Goal: Obtain resource: Obtain resource

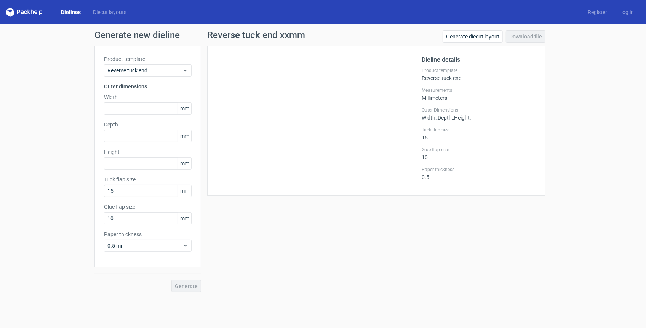
click at [73, 190] on div "Generate new dieline Product template Reverse tuck end Outer dimensions Width m…" at bounding box center [323, 161] width 646 height 274
click at [54, 67] on div "Generate new dieline Product template Reverse tuck end Outer dimensions Width m…" at bounding box center [323, 161] width 646 height 274
click at [27, 11] on polygon at bounding box center [28, 12] width 3 height 5
click at [8, 10] on icon at bounding box center [24, 12] width 37 height 9
click at [45, 115] on div "Generate new dieline Product template Reverse tuck end Outer dimensions Width m…" at bounding box center [323, 161] width 646 height 274
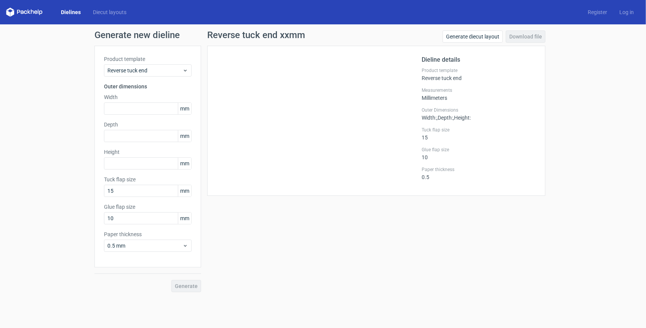
click at [60, 133] on div "Generate new dieline Product template Reverse tuck end Outer dimensions Width m…" at bounding box center [323, 161] width 646 height 274
click at [102, 11] on link "Diecut layouts" at bounding box center [110, 12] width 46 height 8
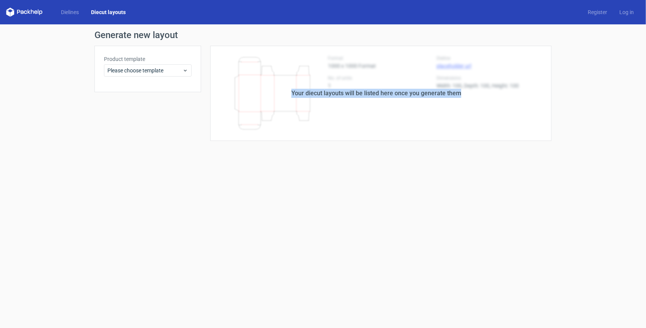
drag, startPoint x: 281, startPoint y: 95, endPoint x: 519, endPoint y: 107, distance: 237.7
click at [517, 107] on div "Your diecut layouts will be listed here once you generate them" at bounding box center [376, 93] width 351 height 95
click at [515, 97] on div "Your diecut layouts will be listed here once you generate them" at bounding box center [376, 93] width 351 height 95
drag, startPoint x: 460, startPoint y: 95, endPoint x: 274, endPoint y: 96, distance: 185.6
click at [274, 96] on div "Your diecut layouts will be listed here once you generate them" at bounding box center [376, 93] width 351 height 95
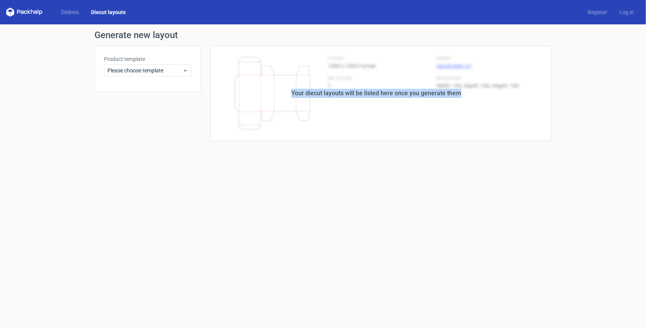
click at [252, 95] on div "Your diecut layouts will be listed here once you generate them" at bounding box center [376, 93] width 351 height 95
drag, startPoint x: 254, startPoint y: 93, endPoint x: 548, endPoint y: 100, distance: 294.3
click at [547, 101] on div "Your diecut layouts will be listed here once you generate them" at bounding box center [376, 93] width 351 height 95
click at [502, 97] on div "Your diecut layouts will be listed here once you generate them" at bounding box center [376, 93] width 351 height 95
click at [228, 175] on form "Generate new layout Product template Please choose template Your diecut layouts…" at bounding box center [323, 176] width 646 height 304
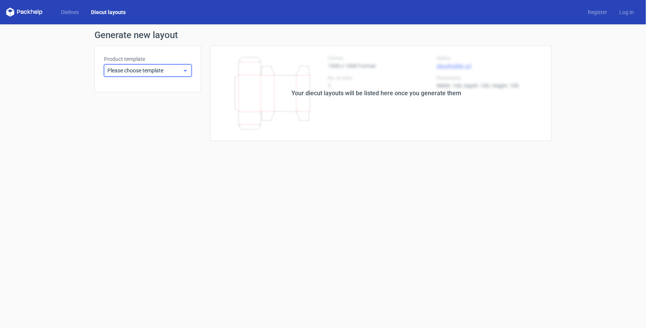
click at [186, 71] on icon at bounding box center [186, 70] width 6 height 6
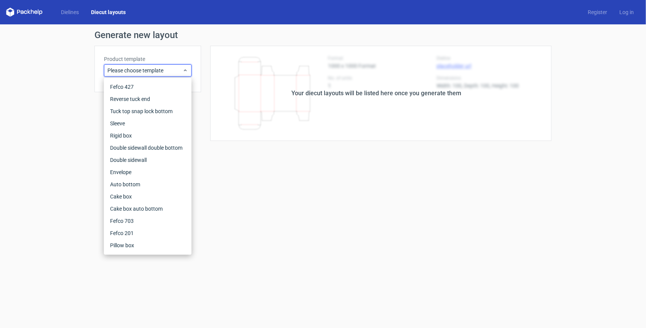
drag, startPoint x: 54, startPoint y: 194, endPoint x: 83, endPoint y: 53, distance: 144.2
click at [55, 194] on form "Generate new layout Product template Please choose template Your diecut layouts…" at bounding box center [323, 176] width 646 height 304
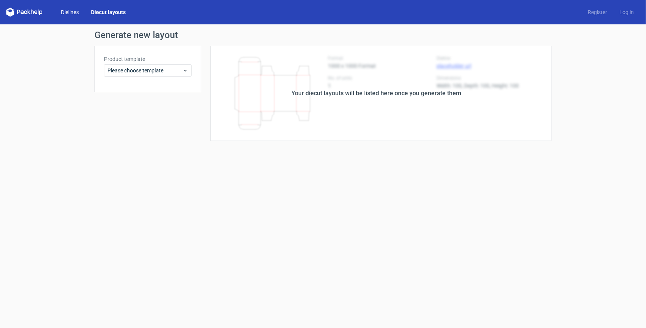
click at [73, 13] on link "Dielines" at bounding box center [70, 12] width 30 height 8
